Goal: Task Accomplishment & Management: Manage account settings

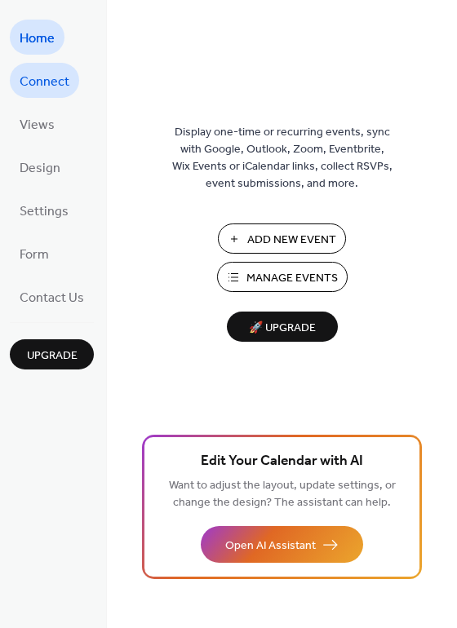
click at [55, 84] on span "Connect" at bounding box center [45, 81] width 50 height 25
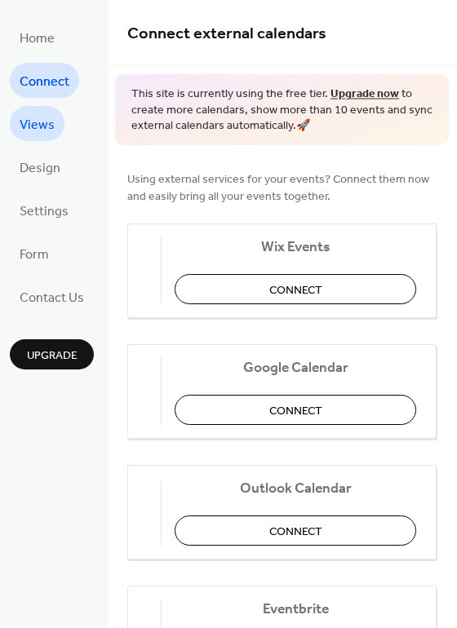
click at [51, 120] on span "Views" at bounding box center [37, 125] width 35 height 25
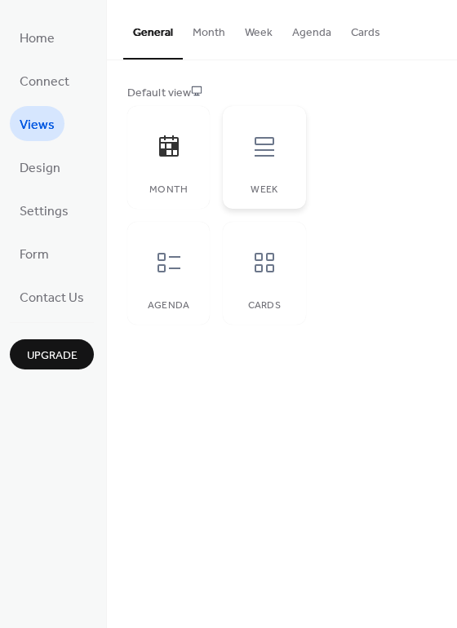
click at [281, 159] on div at bounding box center [264, 146] width 49 height 49
click at [163, 287] on div "Agenda" at bounding box center [168, 273] width 82 height 103
click at [288, 286] on div "Cards" at bounding box center [264, 273] width 82 height 103
click at [213, 30] on button "Month" at bounding box center [209, 29] width 52 height 58
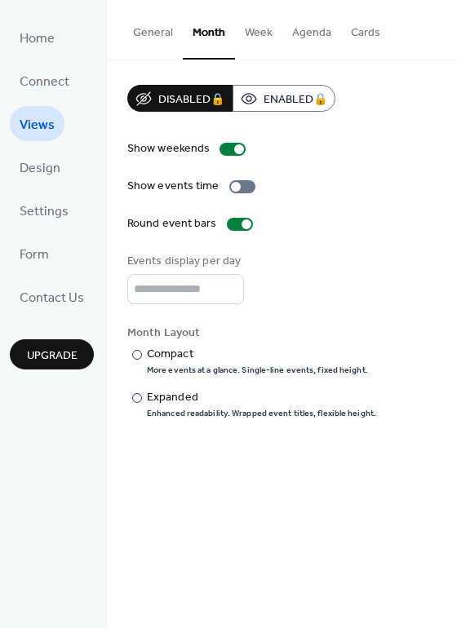
click at [267, 30] on button "Week" at bounding box center [258, 29] width 47 height 58
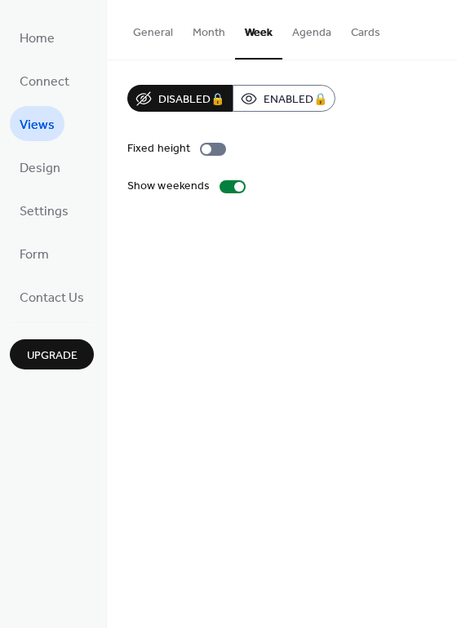
click at [300, 30] on button "Agenda" at bounding box center [311, 29] width 59 height 58
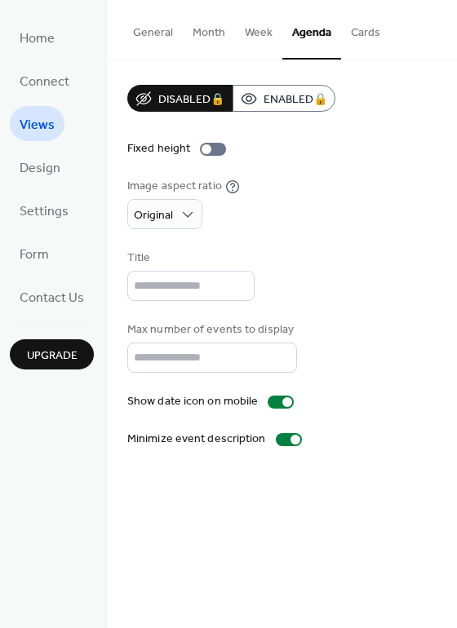
click at [362, 30] on button "Cards" at bounding box center [365, 29] width 49 height 58
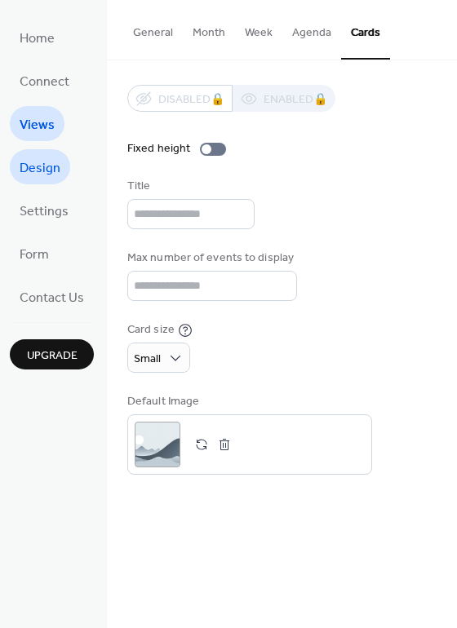
click at [47, 172] on span "Design" at bounding box center [40, 168] width 41 height 25
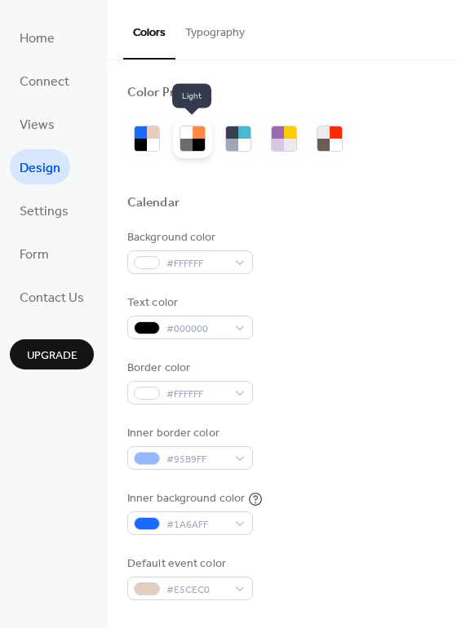
click at [193, 141] on div at bounding box center [199, 145] width 12 height 12
click at [194, 141] on div at bounding box center [199, 145] width 12 height 12
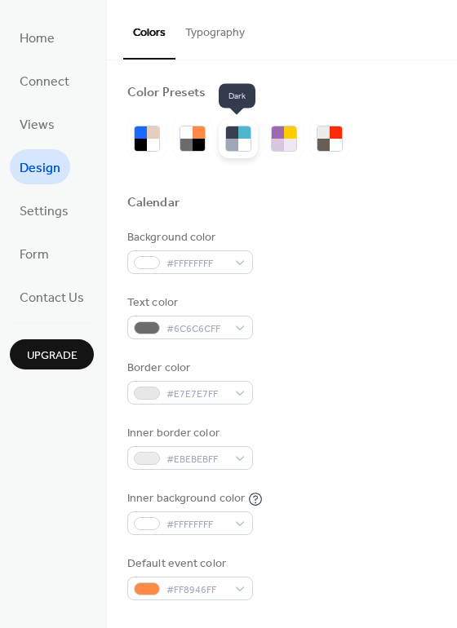
click at [241, 136] on div at bounding box center [244, 132] width 12 height 12
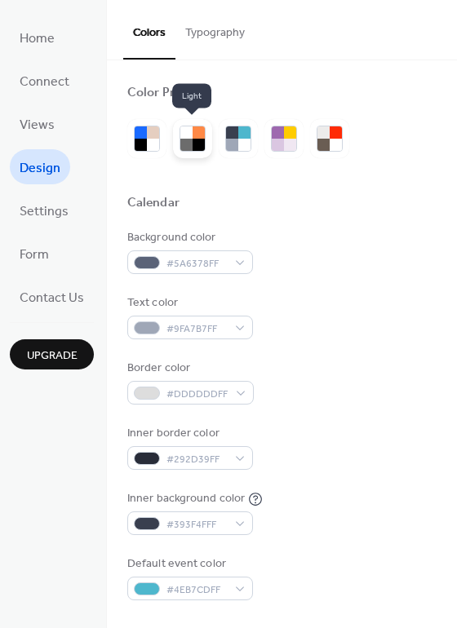
click at [173, 145] on div at bounding box center [192, 138] width 39 height 39
click at [193, 142] on div at bounding box center [199, 145] width 12 height 12
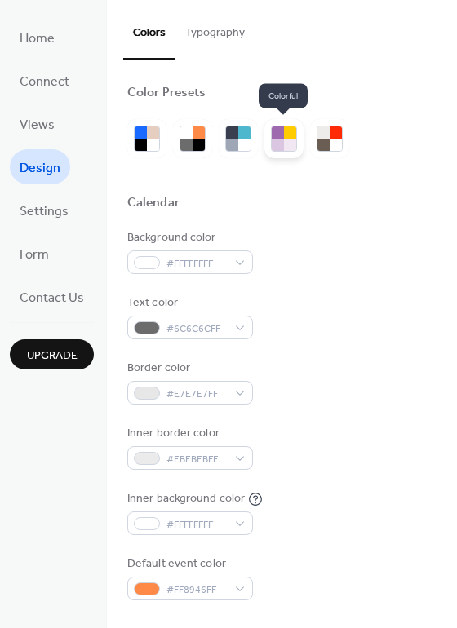
click at [290, 135] on div at bounding box center [290, 132] width 12 height 12
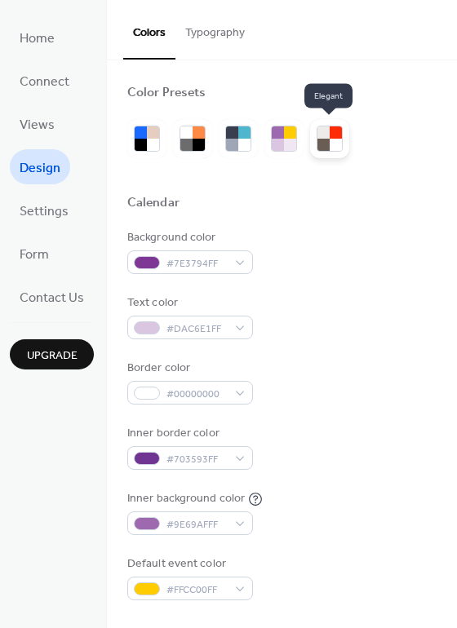
click at [344, 135] on div at bounding box center [329, 138] width 39 height 39
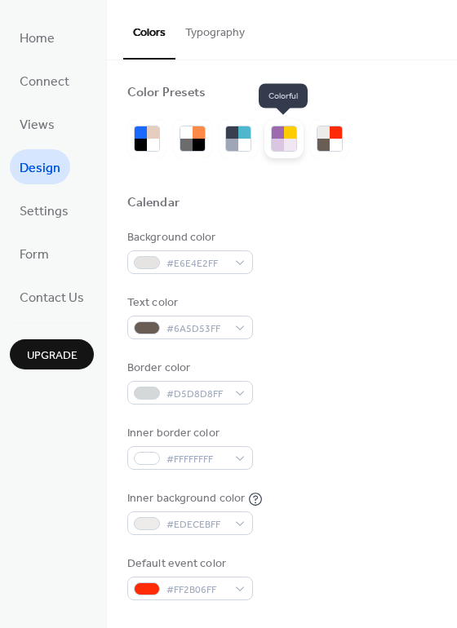
click at [289, 141] on div at bounding box center [290, 145] width 12 height 12
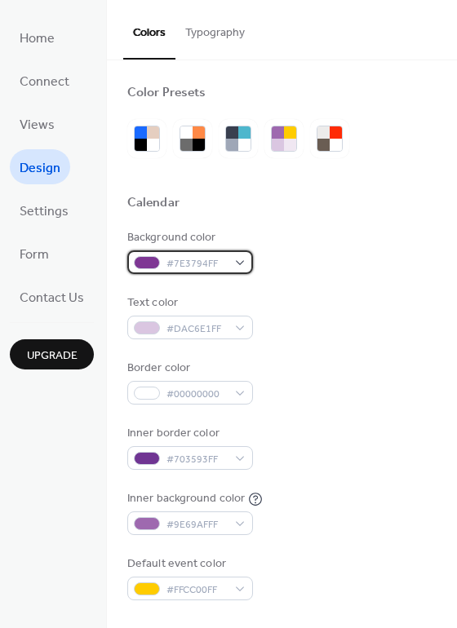
click at [200, 263] on span "#7E3794FF" at bounding box center [196, 263] width 60 height 17
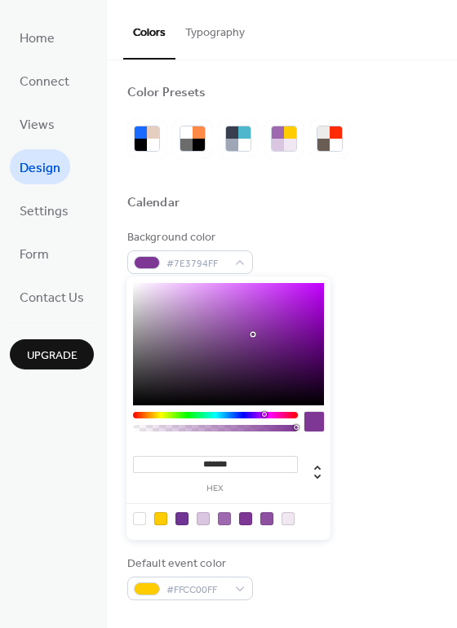
click at [160, 307] on div at bounding box center [228, 344] width 191 height 122
click at [144, 288] on div at bounding box center [228, 344] width 191 height 122
click at [157, 522] on div at bounding box center [160, 518] width 13 height 13
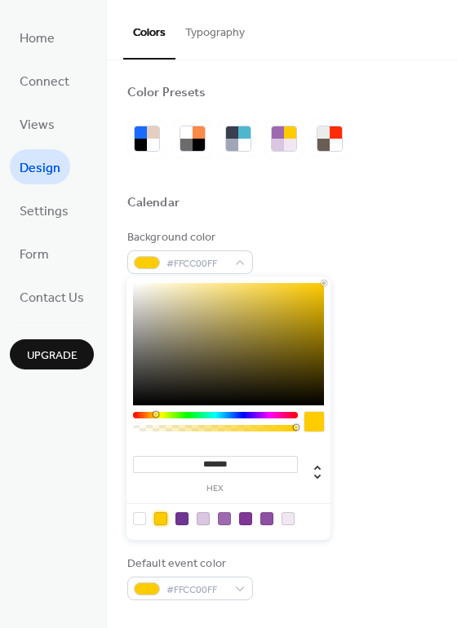
click at [167, 292] on div at bounding box center [228, 344] width 191 height 122
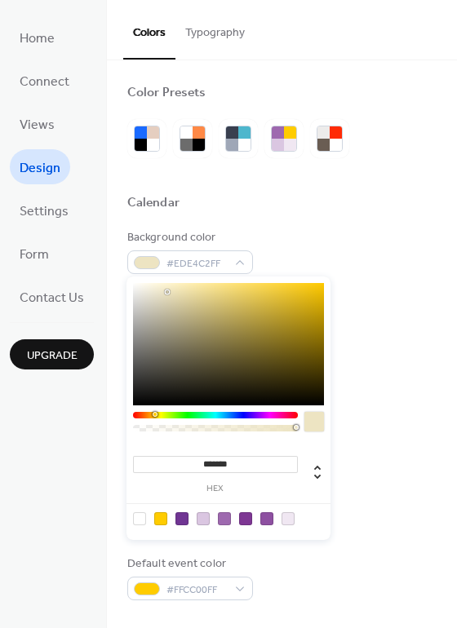
type input "*******"
click at [148, 306] on div at bounding box center [228, 344] width 191 height 122
click at [304, 192] on div at bounding box center [281, 176] width 309 height 37
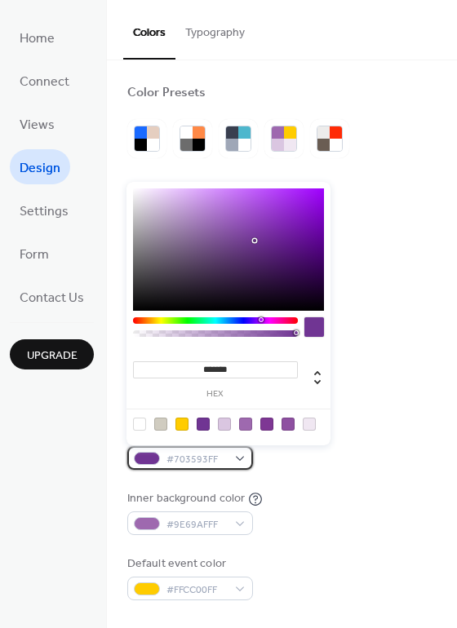
click at [185, 457] on span "#703593FF" at bounding box center [196, 459] width 60 height 17
click at [163, 423] on div at bounding box center [160, 424] width 13 height 13
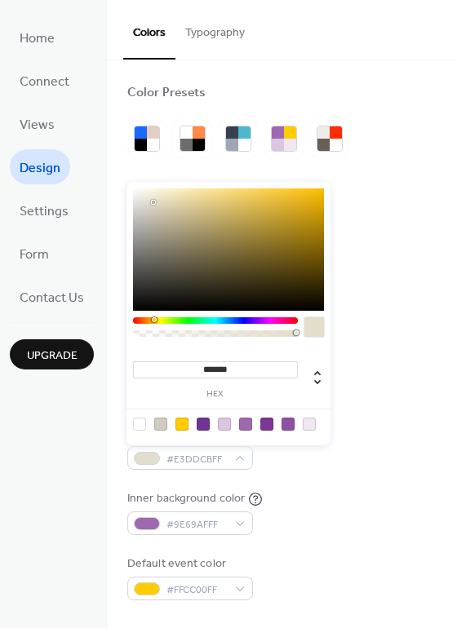
click at [153, 202] on div at bounding box center [228, 249] width 191 height 122
click at [205, 202] on div at bounding box center [228, 249] width 191 height 122
click at [317, 253] on div at bounding box center [228, 249] width 191 height 122
click at [258, 273] on div at bounding box center [228, 249] width 191 height 122
click at [165, 224] on div at bounding box center [228, 249] width 191 height 122
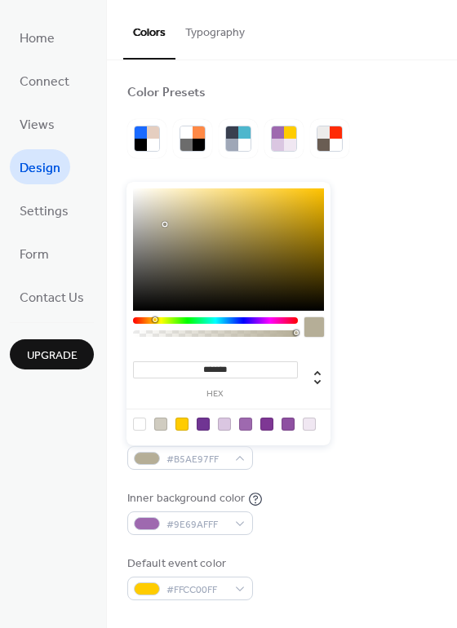
click at [137, 224] on div at bounding box center [228, 249] width 191 height 122
type input "*******"
click at [144, 206] on div at bounding box center [228, 249] width 191 height 122
click at [276, 565] on div "Default event color #FFCC00FF" at bounding box center [281, 578] width 309 height 45
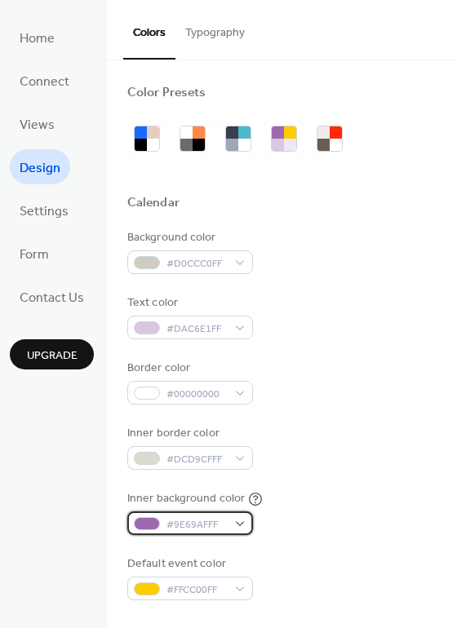
click at [182, 517] on span "#9E69AFFF" at bounding box center [196, 525] width 60 height 17
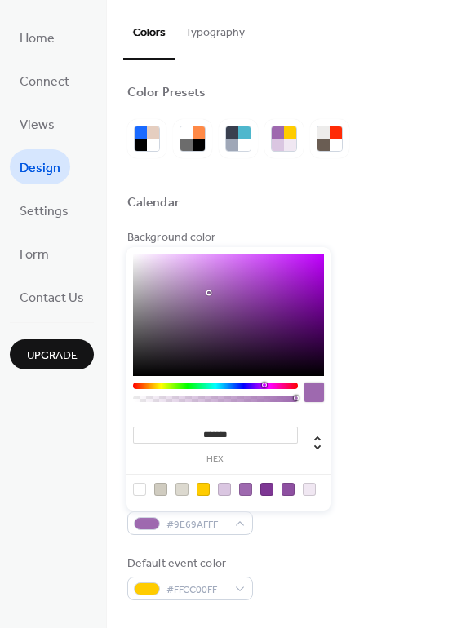
click at [156, 264] on div at bounding box center [228, 315] width 191 height 122
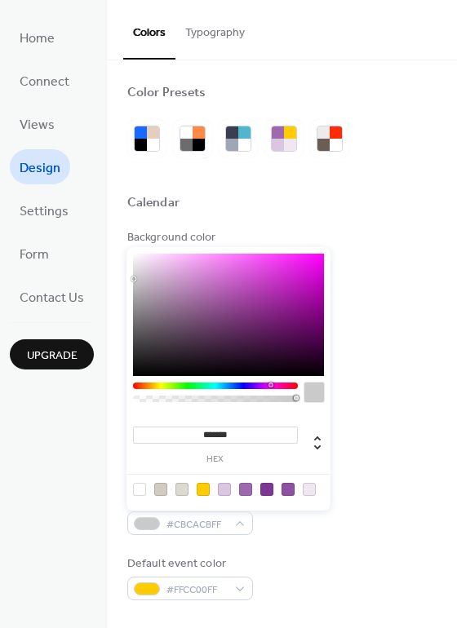
click at [134, 279] on div at bounding box center [228, 315] width 191 height 122
click at [148, 273] on div at bounding box center [228, 315] width 191 height 122
type input "*******"
click at [145, 267] on div at bounding box center [228, 315] width 191 height 122
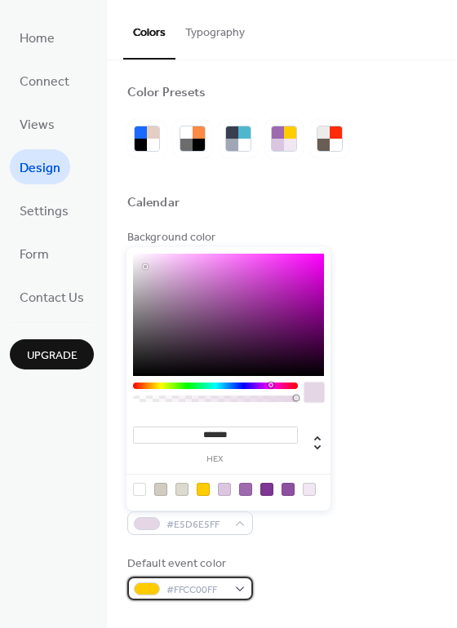
click at [189, 585] on span "#FFCC00FF" at bounding box center [196, 590] width 60 height 17
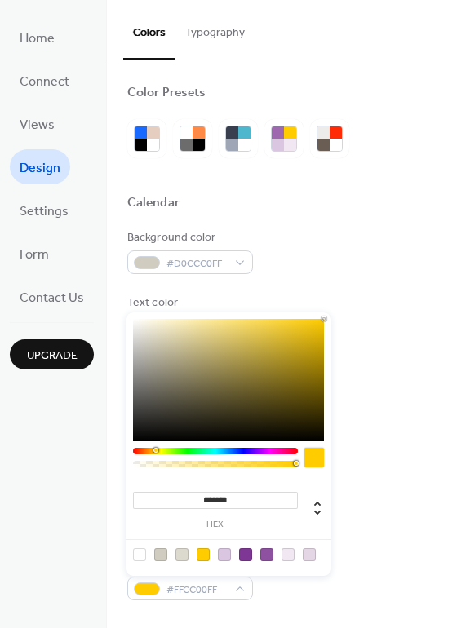
type input "*******"
click at [224, 384] on div at bounding box center [228, 380] width 191 height 122
click at [128, 433] on div "******* hex" at bounding box center [228, 445] width 204 height 264
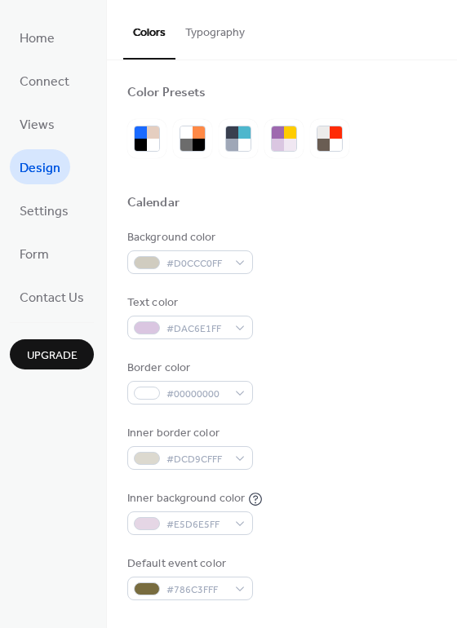
click at [43, 459] on div "Home Connect Views Design Settings Form Contact Us Upgrade" at bounding box center [53, 314] width 107 height 628
click at [70, 226] on li "Settings" at bounding box center [44, 210] width 69 height 35
click at [60, 209] on span "Settings" at bounding box center [44, 211] width 49 height 25
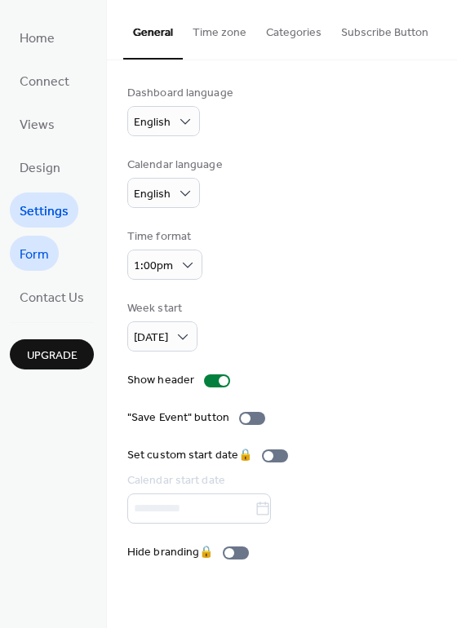
click at [39, 241] on link "Form" at bounding box center [34, 253] width 49 height 35
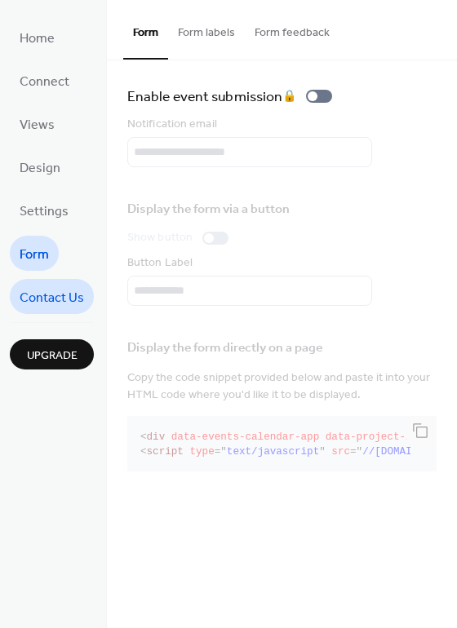
click at [76, 296] on span "Contact Us" at bounding box center [52, 298] width 64 height 25
